Goal: Transaction & Acquisition: Download file/media

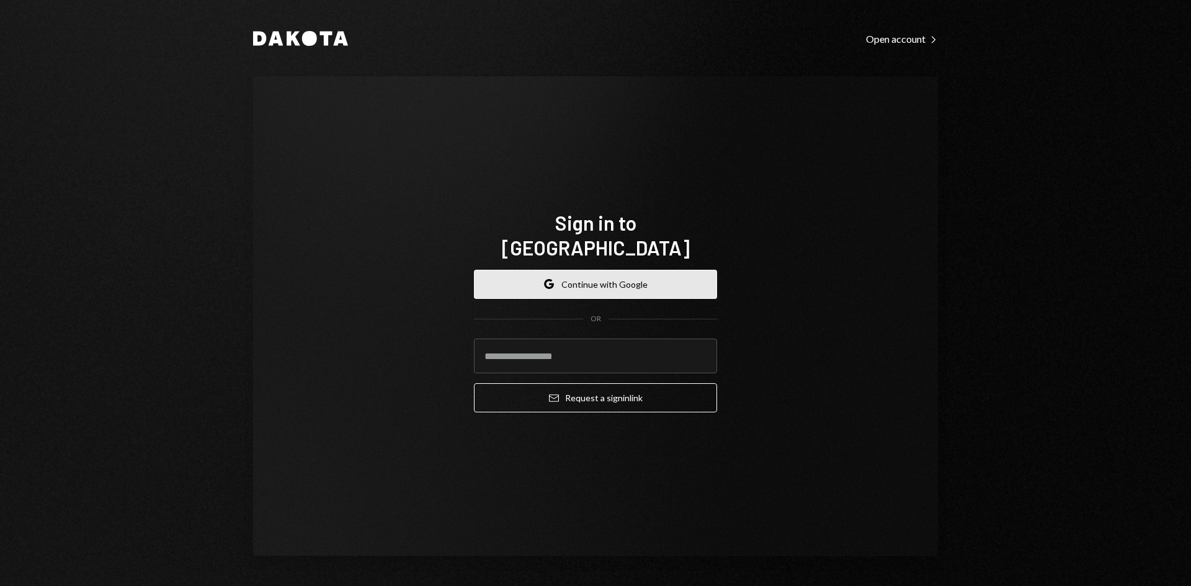
click at [683, 286] on button "Google Continue with Google" at bounding box center [595, 284] width 243 height 29
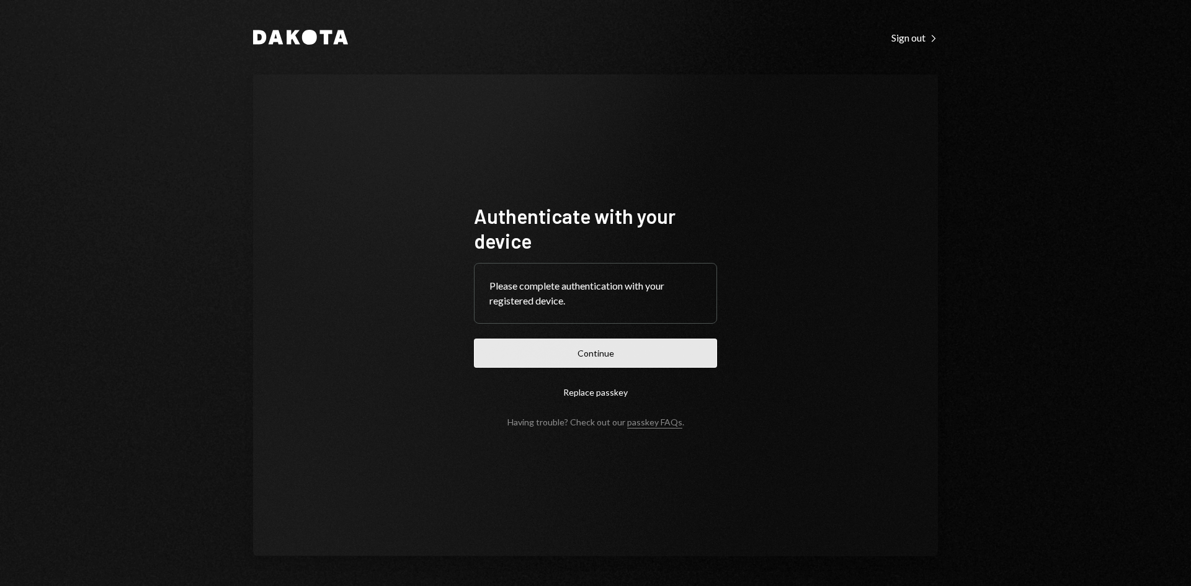
click at [632, 356] on button "Continue" at bounding box center [595, 353] width 243 height 29
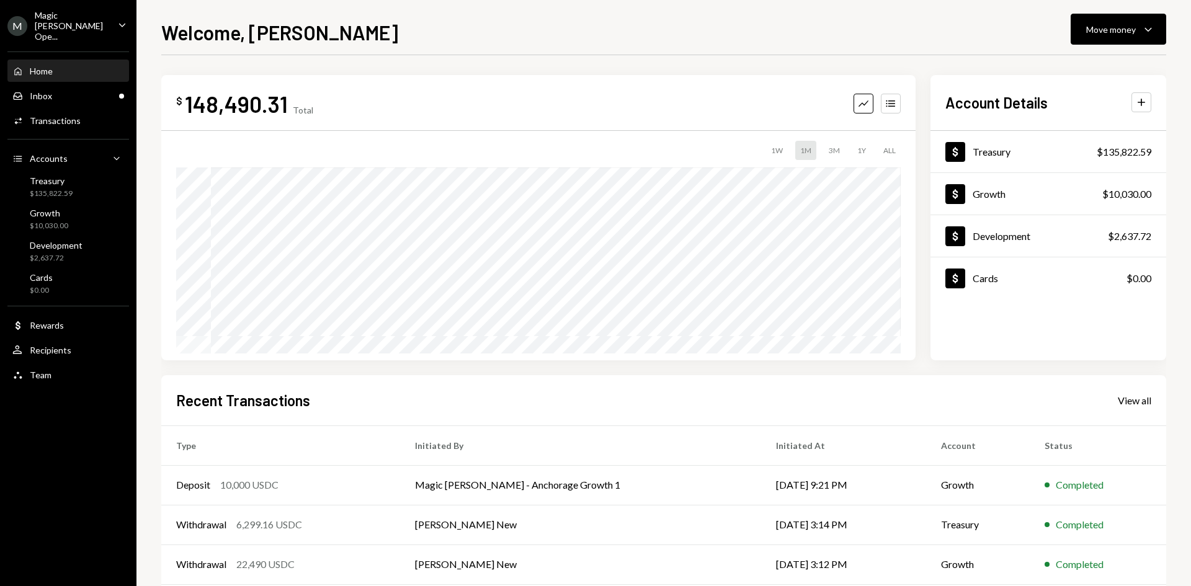
click at [102, 25] on div "Magic [PERSON_NAME] Ope..." at bounding box center [71, 26] width 73 height 32
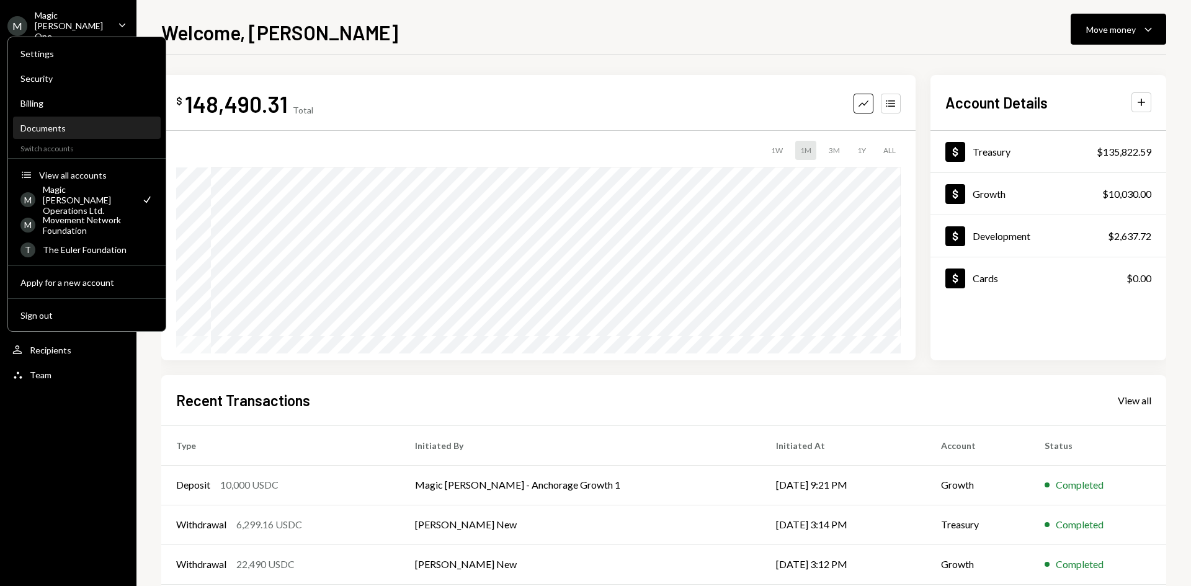
click at [53, 126] on div "Documents" at bounding box center [86, 128] width 133 height 11
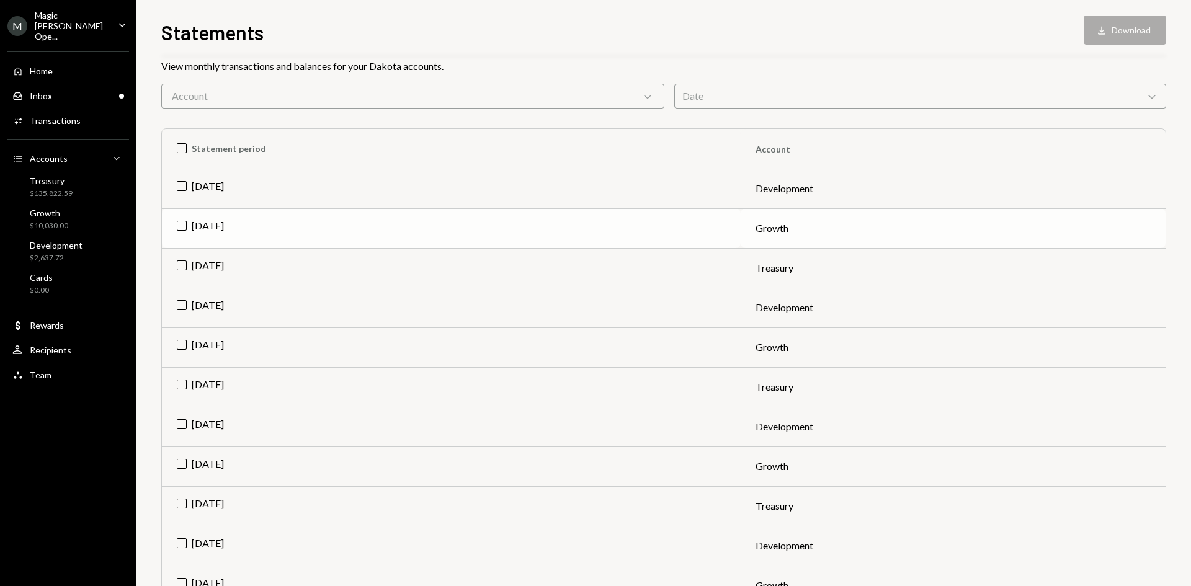
scroll to position [94, 0]
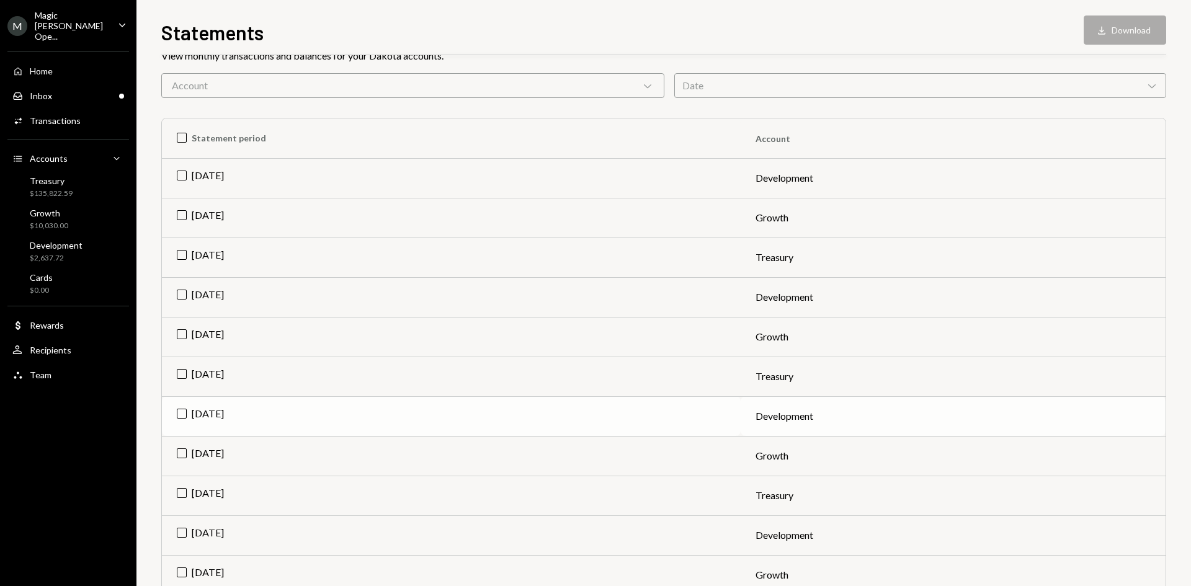
click at [185, 416] on td "[DATE]" at bounding box center [451, 416] width 579 height 40
click at [1125, 29] on button "Download Download" at bounding box center [1124, 30] width 82 height 29
click at [179, 452] on td "[DATE]" at bounding box center [451, 456] width 579 height 40
click at [183, 407] on td "Check [DATE]" at bounding box center [451, 416] width 579 height 40
click at [1132, 20] on button "Download Download" at bounding box center [1124, 30] width 82 height 29
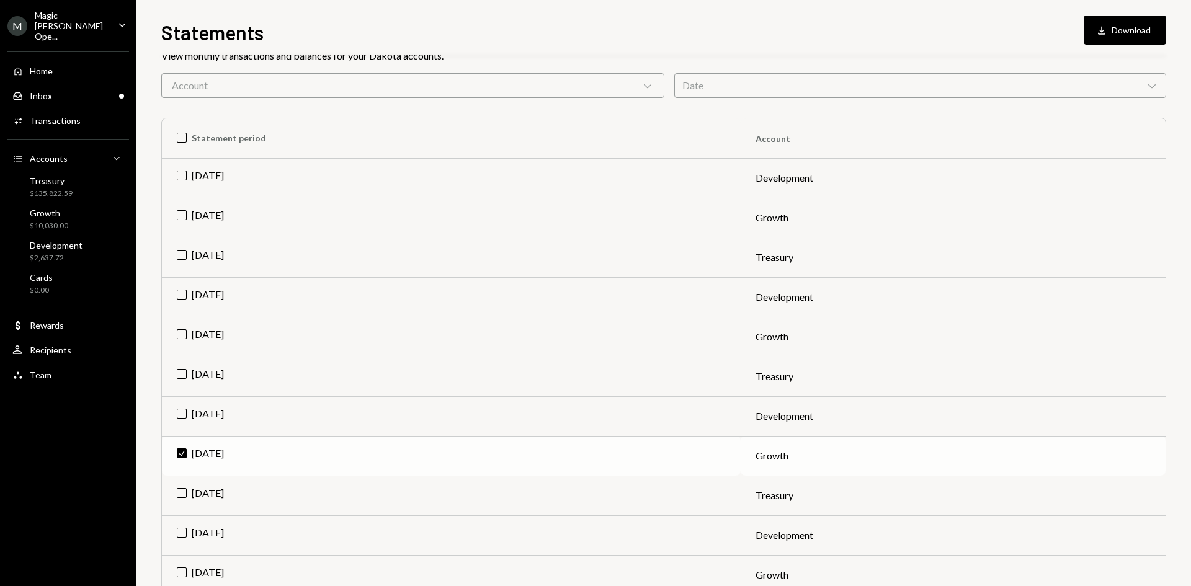
click at [186, 453] on td "Check [DATE]" at bounding box center [451, 456] width 579 height 40
click at [179, 494] on td "[DATE]" at bounding box center [451, 496] width 579 height 40
click at [1130, 30] on button "Download Download" at bounding box center [1124, 30] width 82 height 29
